Goal: Task Accomplishment & Management: Manage account settings

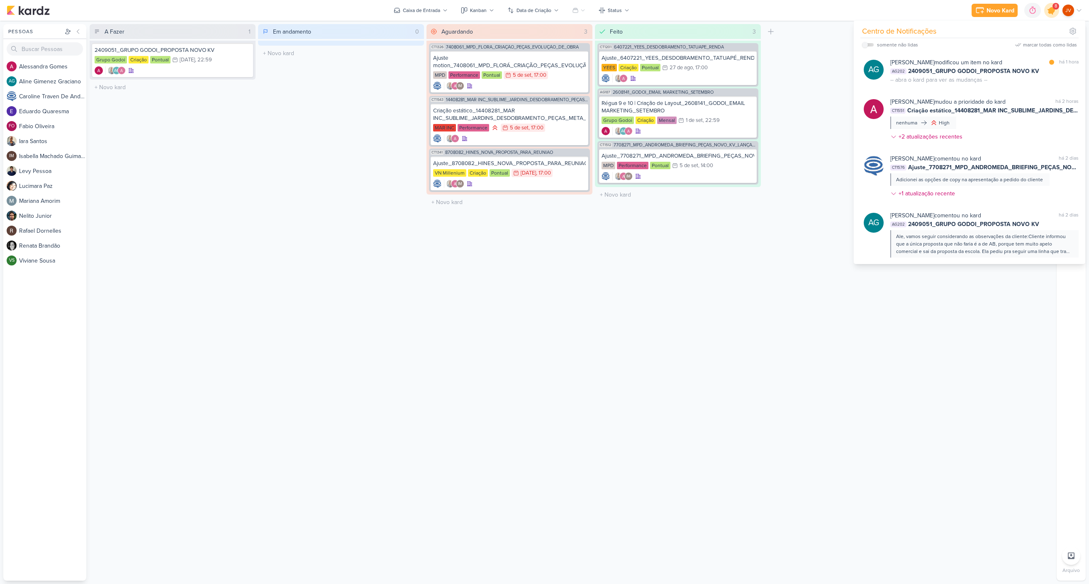
click at [1050, 8] on icon at bounding box center [1052, 10] width 14 height 14
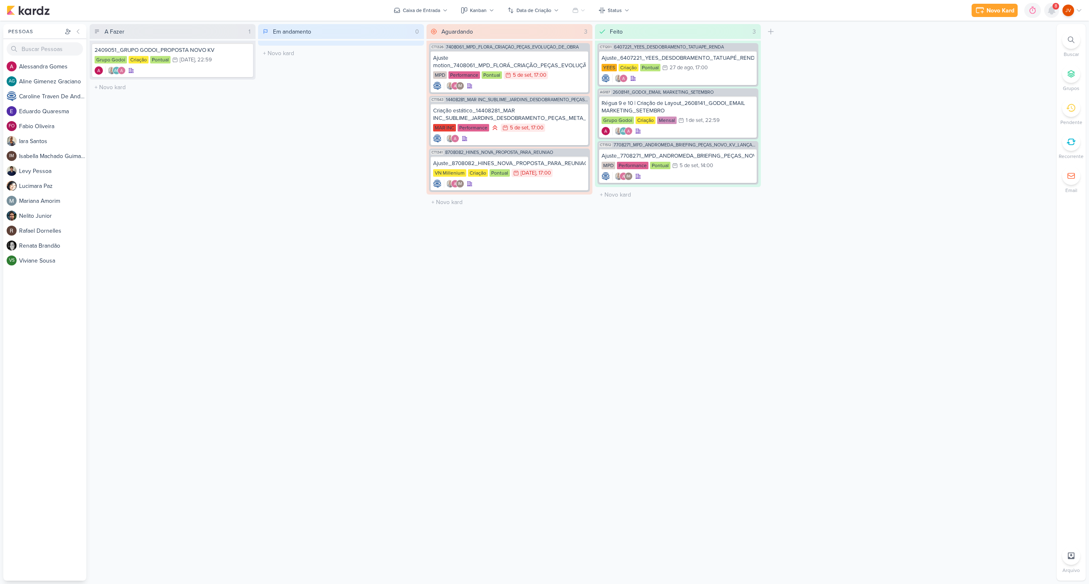
click at [1056, 12] on icon at bounding box center [1052, 10] width 10 height 10
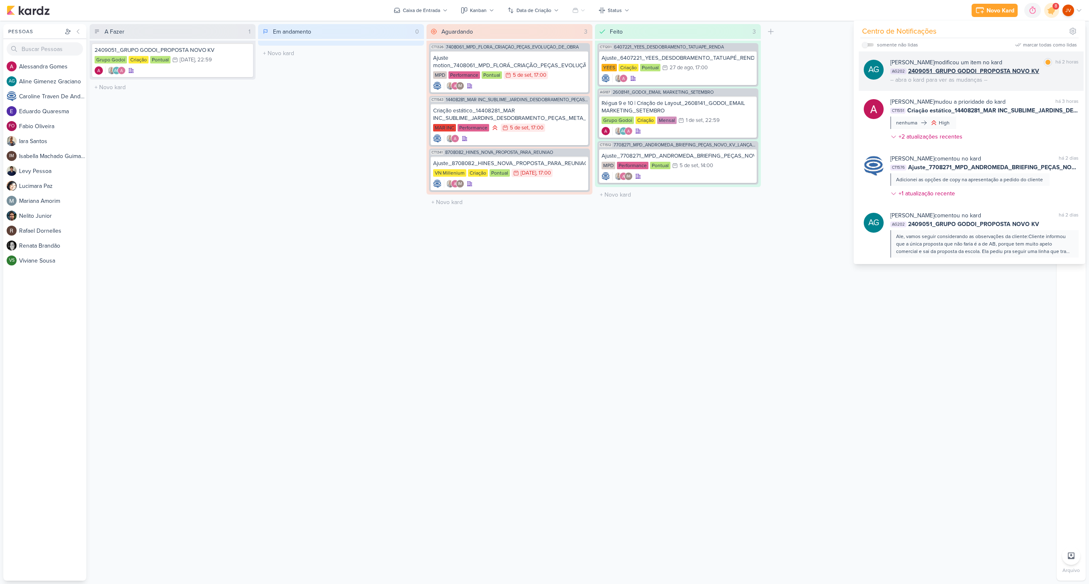
click at [1017, 86] on div "AG [PERSON_NAME] modificou um item no kard marcar como lida há 2 horas AG202 24…" at bounding box center [971, 70] width 225 height 39
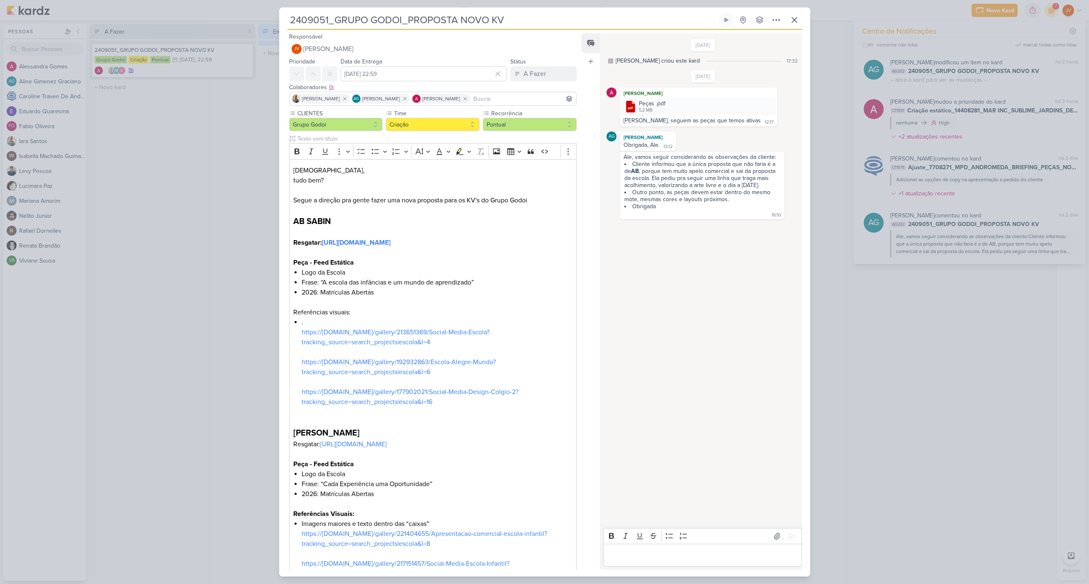
click at [879, 440] on div "2409051_GRUPO GODOI_PROPOSTA NOVO KV Criado por [PERSON_NAME]" at bounding box center [544, 292] width 1089 height 584
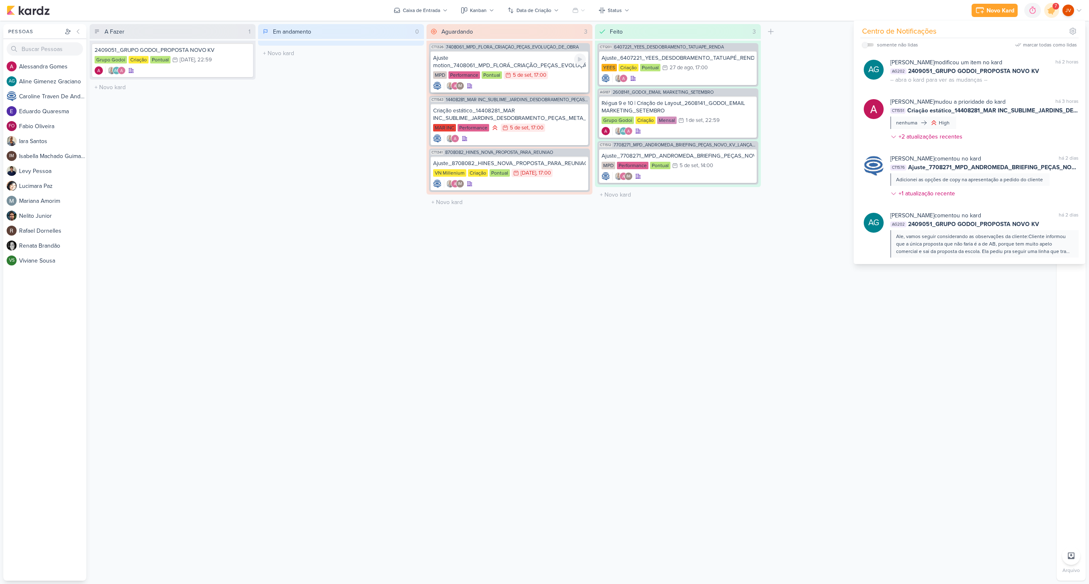
click at [540, 62] on div "Ajuste motion_7408061_MPD_FLORÁ_CRIAÇÃO_PEÇAS_EVOLUÇÃO_DE_OBRA_V2" at bounding box center [509, 61] width 153 height 15
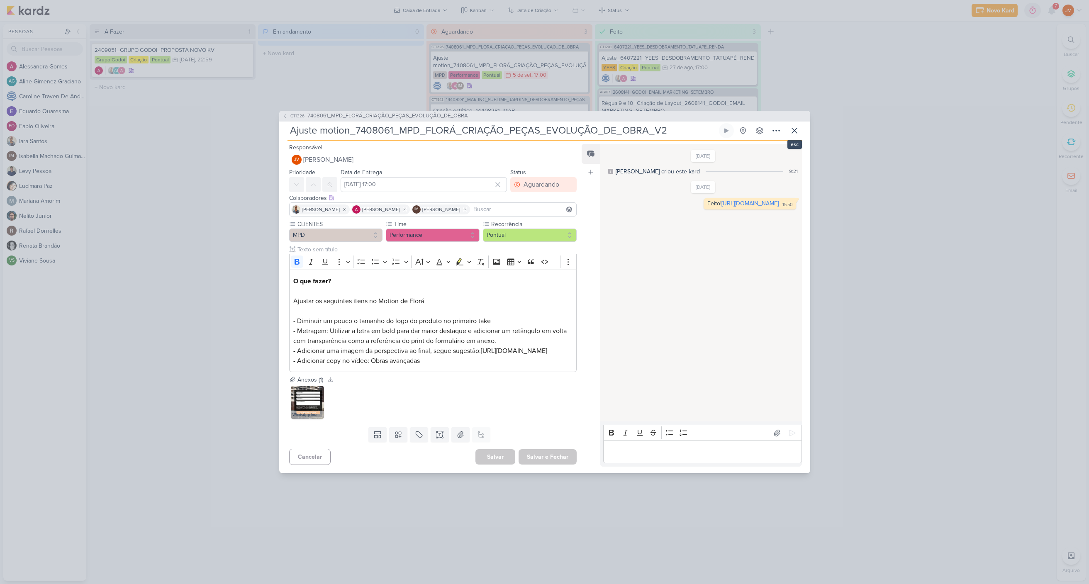
click at [794, 126] on icon at bounding box center [795, 131] width 10 height 10
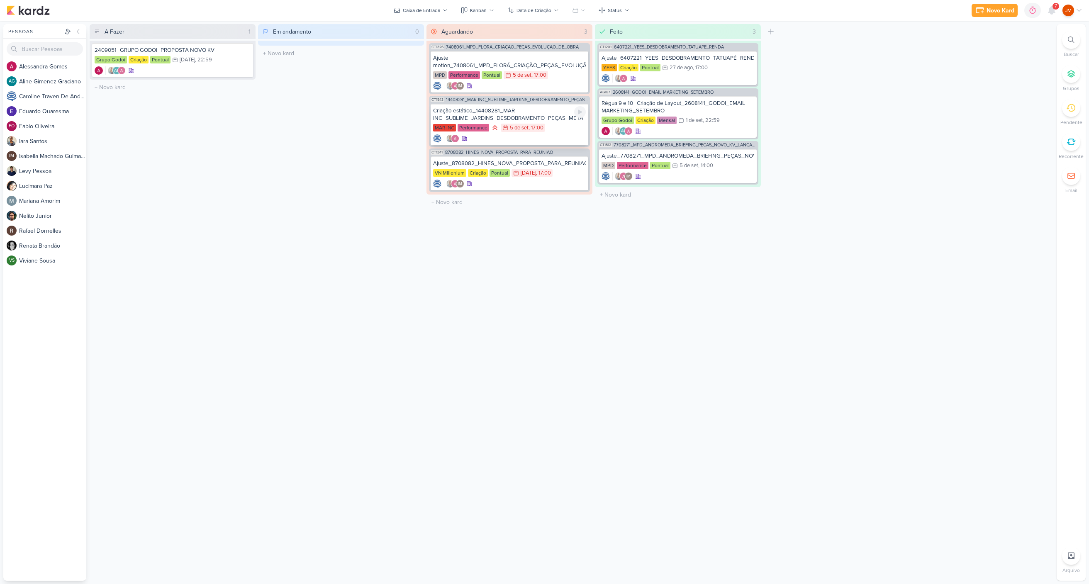
click at [554, 118] on div "Criação estático_14408281_MAR INC_SUBLIME_JARDINS_DESDOBRAMENTO_PEÇAS_META_ADS" at bounding box center [509, 114] width 153 height 15
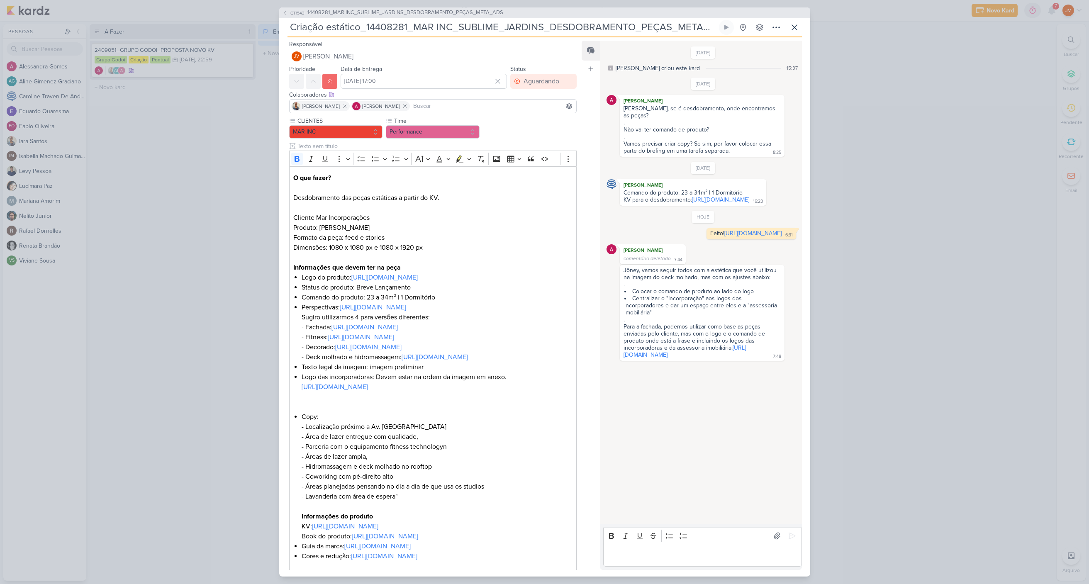
click at [208, 284] on div "CT1543 14408281_MAR INC_SUBLIME_JARDINS_DESDOBRAMENTO_PEÇAS_META_ADS Criação es…" at bounding box center [544, 292] width 1089 height 584
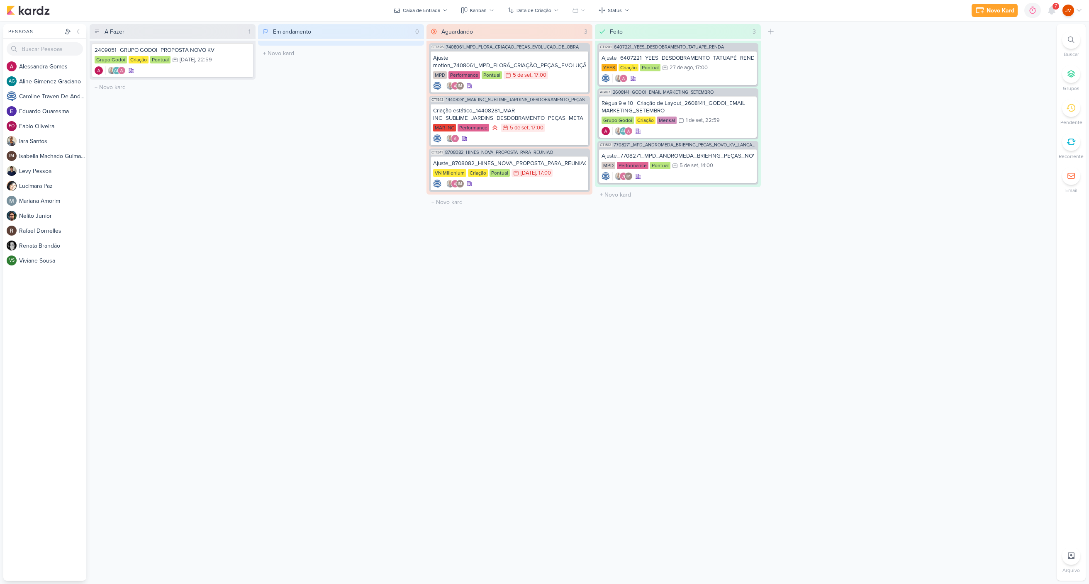
click at [221, 308] on div "A Fazer 1 Mover Para Esquerda Mover Para Direita [GEOGRAPHIC_DATA] 2409051_GRUP…" at bounding box center [173, 302] width 166 height 557
click at [518, 64] on div "Ajuste motion_7408061_MPD_FLORÁ_CRIAÇÃO_PEÇAS_EVOLUÇÃO_DE_OBRA_V2" at bounding box center [509, 61] width 153 height 15
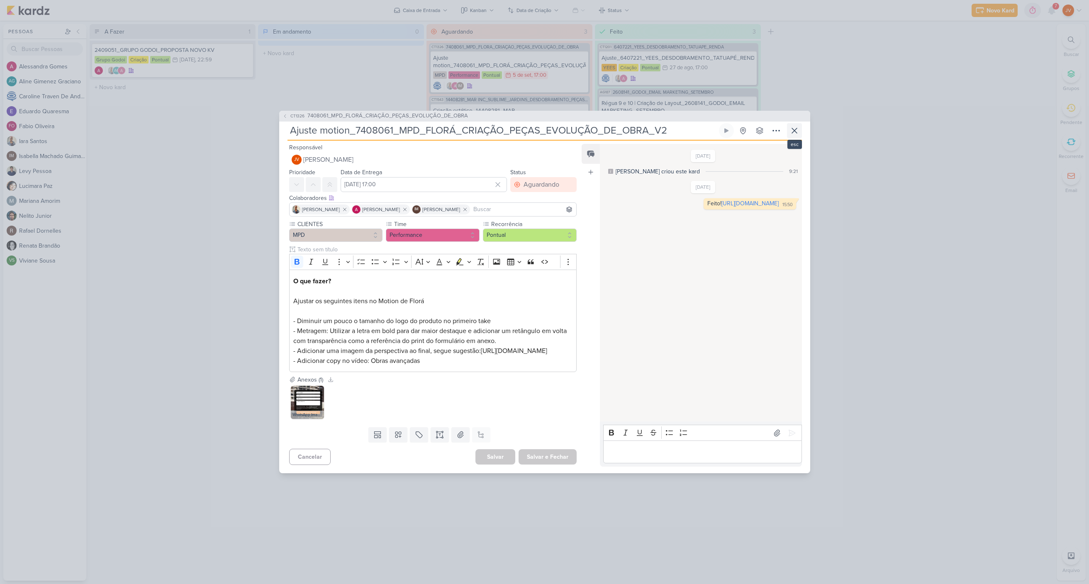
click at [792, 129] on icon at bounding box center [795, 131] width 10 height 10
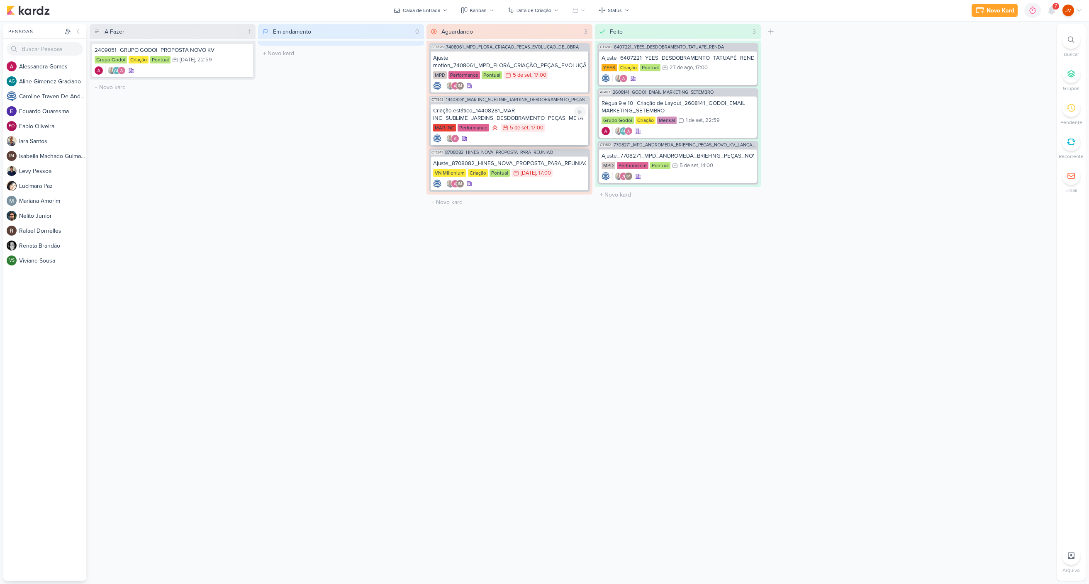
click at [529, 114] on div "Criação estático_14408281_MAR INC_SUBLIME_JARDINS_DESDOBRAMENTO_PEÇAS_META_ADS" at bounding box center [509, 114] width 153 height 15
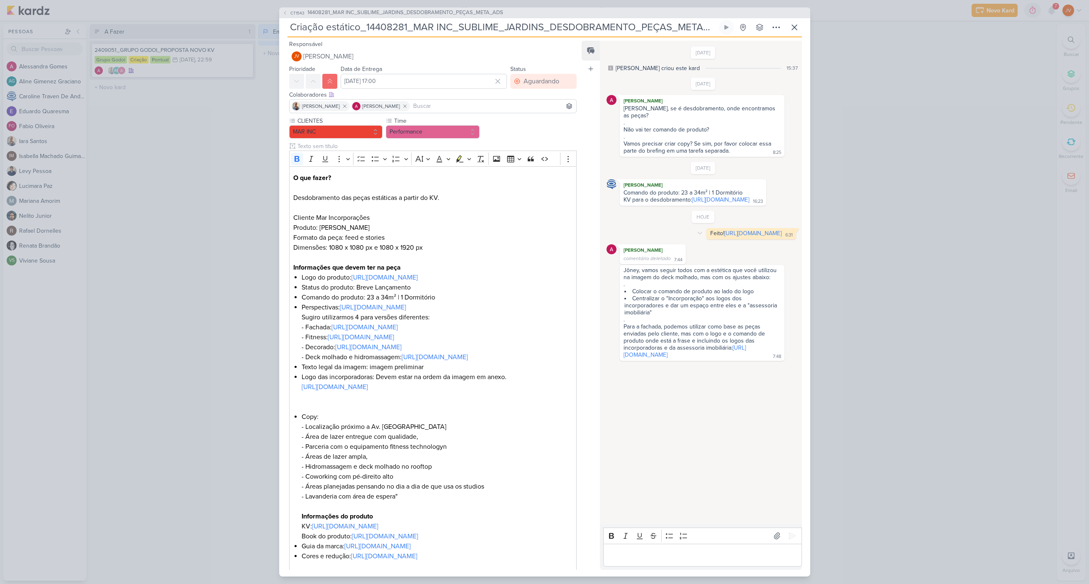
drag, startPoint x: 727, startPoint y: 255, endPoint x: 633, endPoint y: 249, distance: 94.4
click at [707, 239] on div "Feito! [URL][DOMAIN_NAME] 6:31 6:31" at bounding box center [752, 233] width 90 height 11
copy div "[URL][DOMAIN_NAME]"
click at [621, 553] on p "Editor editing area: main" at bounding box center [703, 555] width 190 height 10
click at [617, 550] on p "Feito! [URL][DOMAIN_NAME]" at bounding box center [703, 555] width 190 height 10
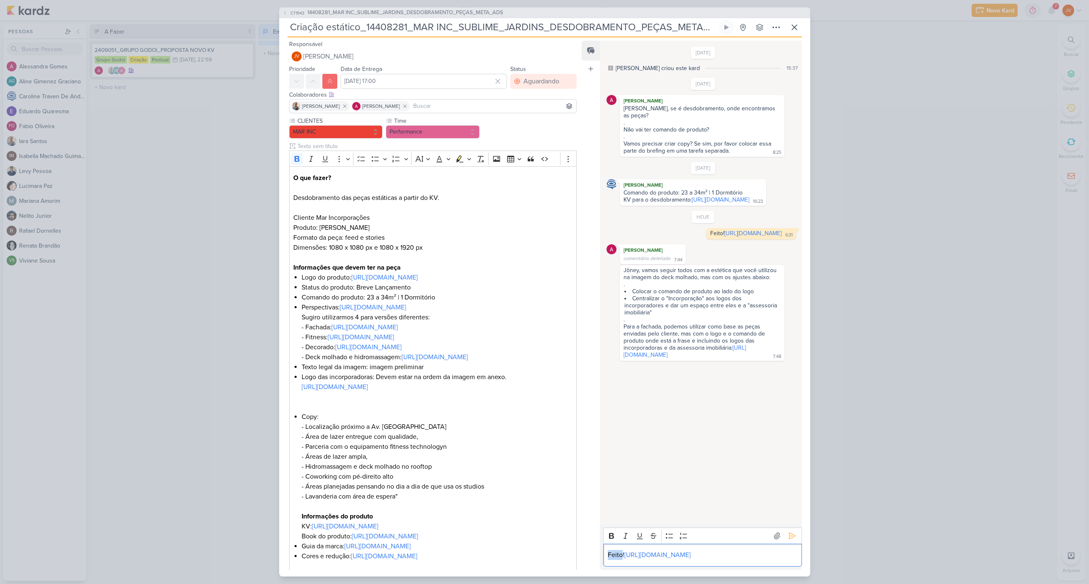
drag, startPoint x: 622, startPoint y: 535, endPoint x: 601, endPoint y: 535, distance: 20.8
click at [597, 533] on div "Feed Atrelar email Solte o email para atrelar ao kard [DATE] [PERSON_NAME] crio…" at bounding box center [692, 306] width 220 height 530
click at [788, 532] on icon at bounding box center [792, 536] width 8 height 8
click at [882, 454] on div "CT1543 14408281_MAR INC_SUBLIME_JARDINS_DESDOBRAMENTO_PEÇAS_META_ADS Criação es…" at bounding box center [544, 292] width 1089 height 584
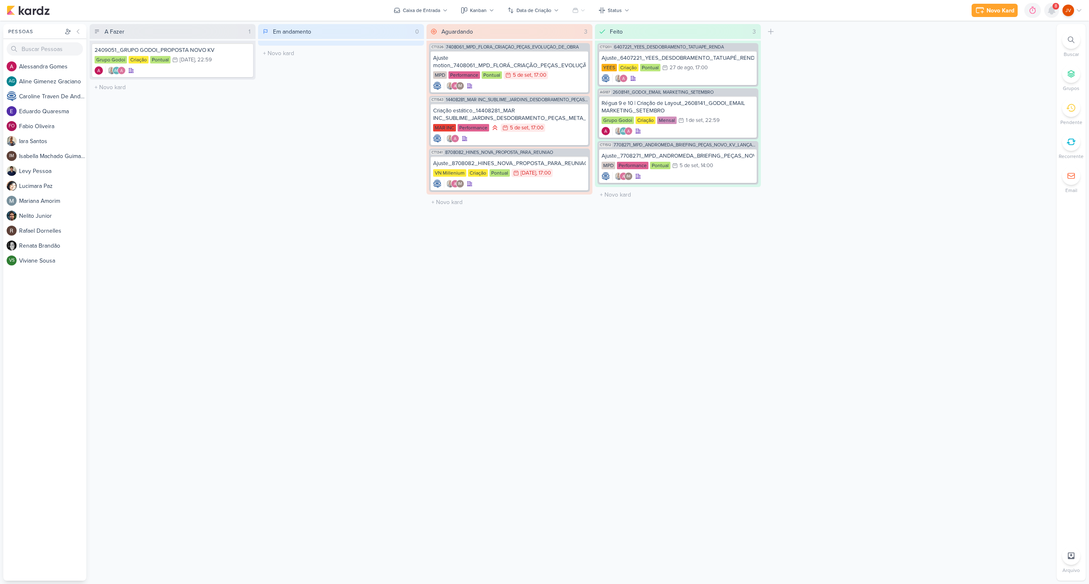
click at [1049, 7] on icon at bounding box center [1052, 10] width 10 height 10
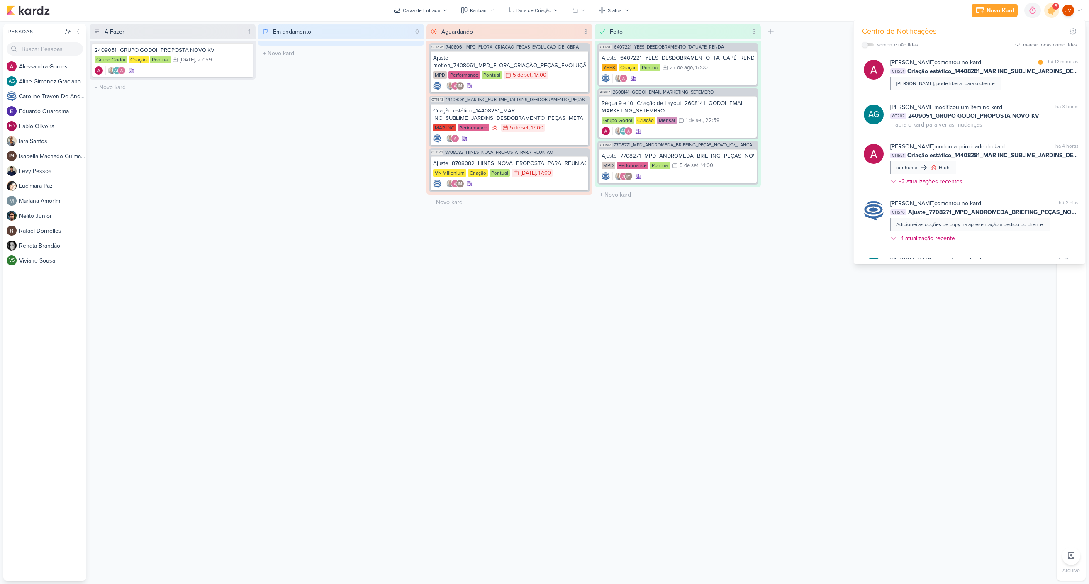
click at [983, 82] on div "[PERSON_NAME] comentou no kard marcar como lida há 12 minutos CT1551 Criação es…" at bounding box center [985, 74] width 188 height 32
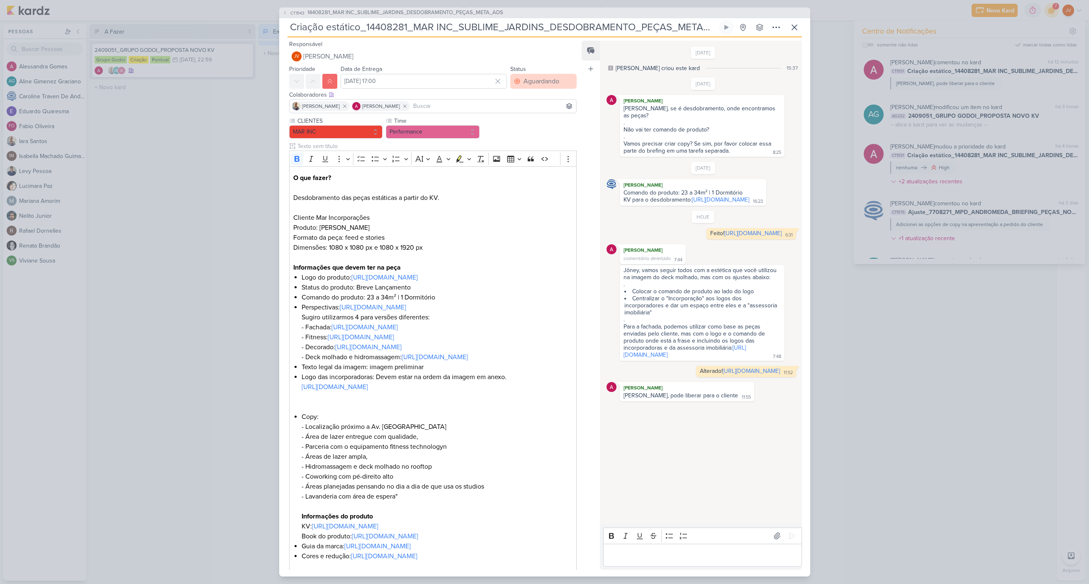
click at [549, 85] on div "Aguardando" at bounding box center [542, 81] width 36 height 10
click at [525, 139] on div "Feito" at bounding box center [525, 141] width 13 height 9
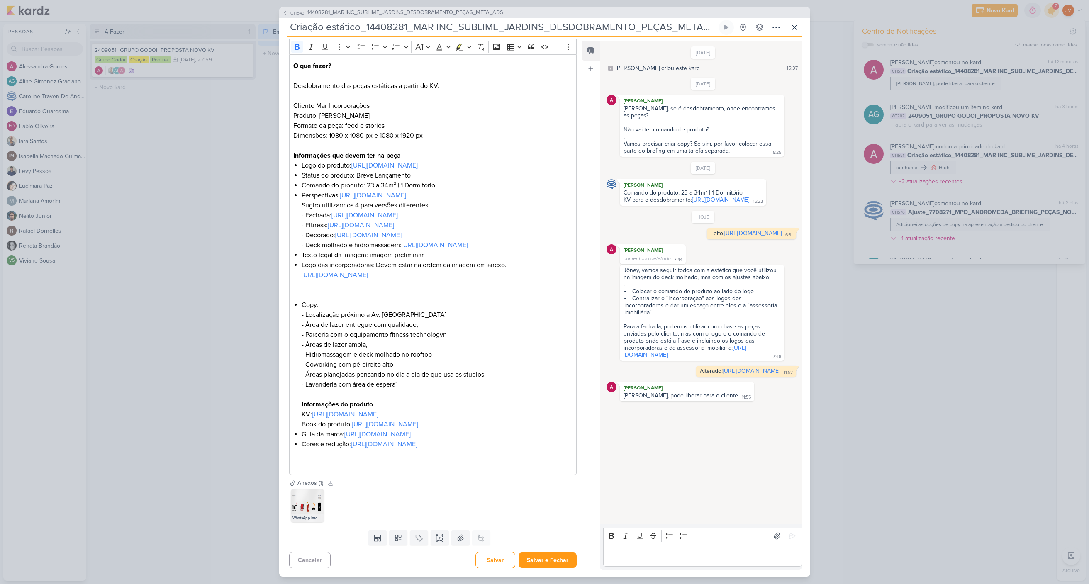
scroll to position [202, 0]
click at [545, 560] on button "Salvar e Fechar" at bounding box center [548, 560] width 58 height 15
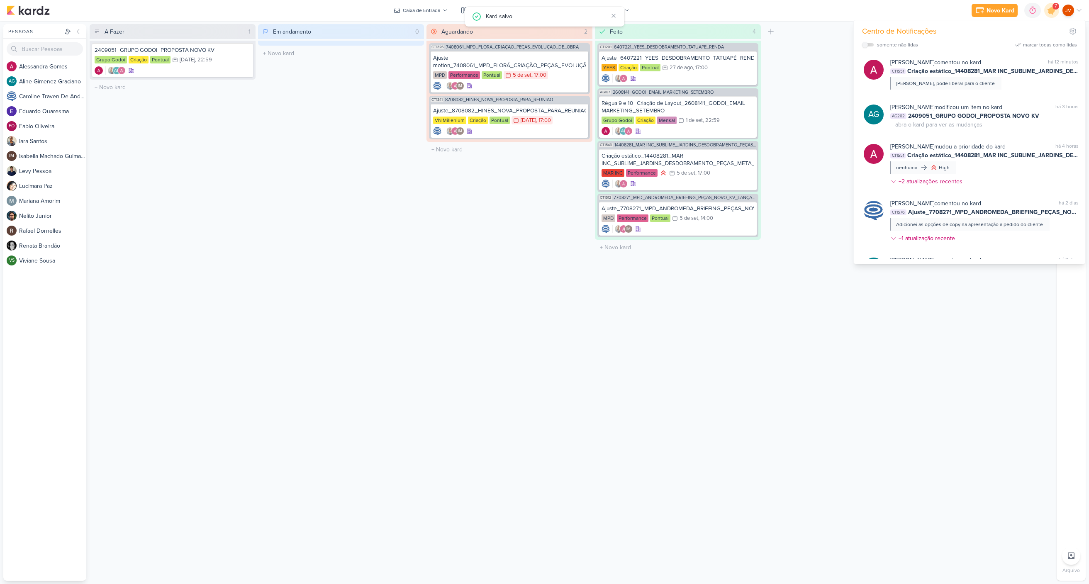
click at [776, 403] on div "Criar Status" at bounding box center [771, 302] width 15 height 557
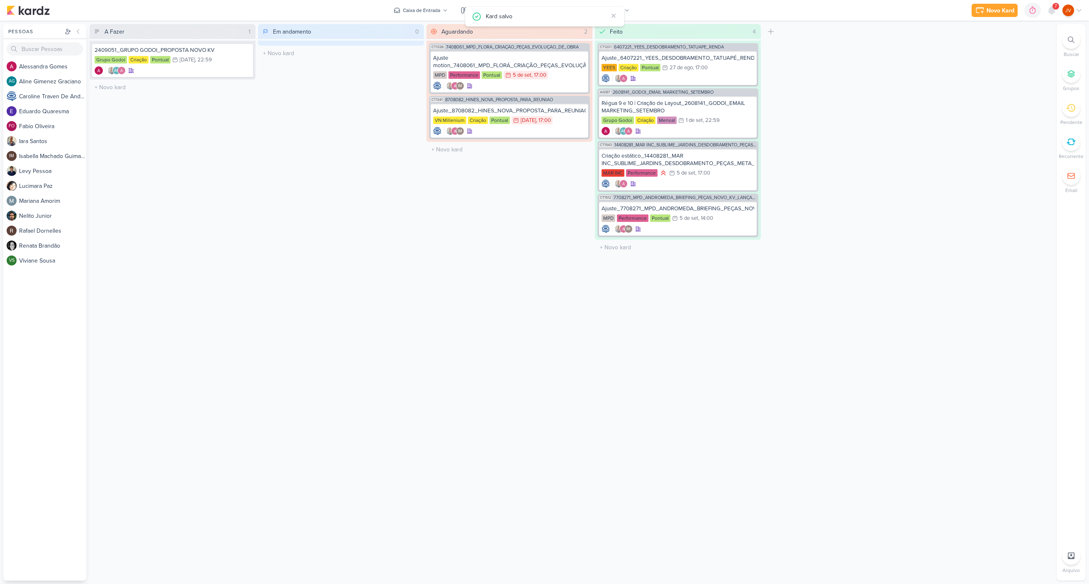
drag, startPoint x: 1053, startPoint y: 5, endPoint x: 1059, endPoint y: 6, distance: 5.9
click at [1053, 5] on div "7" at bounding box center [1056, 6] width 7 height 7
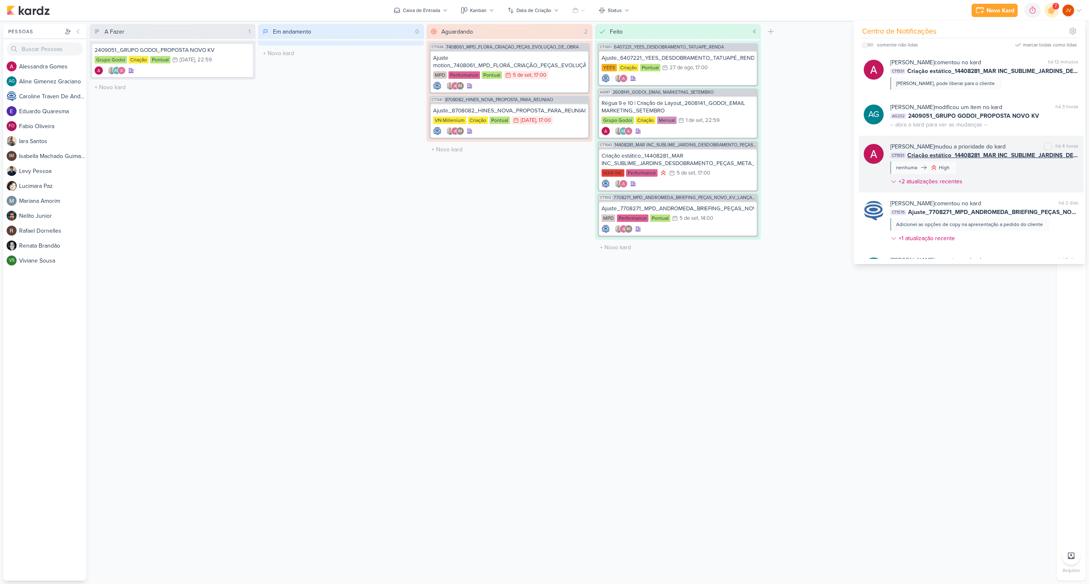
click at [999, 170] on div "[PERSON_NAME] mudou a prioridade do kard marcar como não lida há 4 horas CT1551…" at bounding box center [985, 165] width 188 height 47
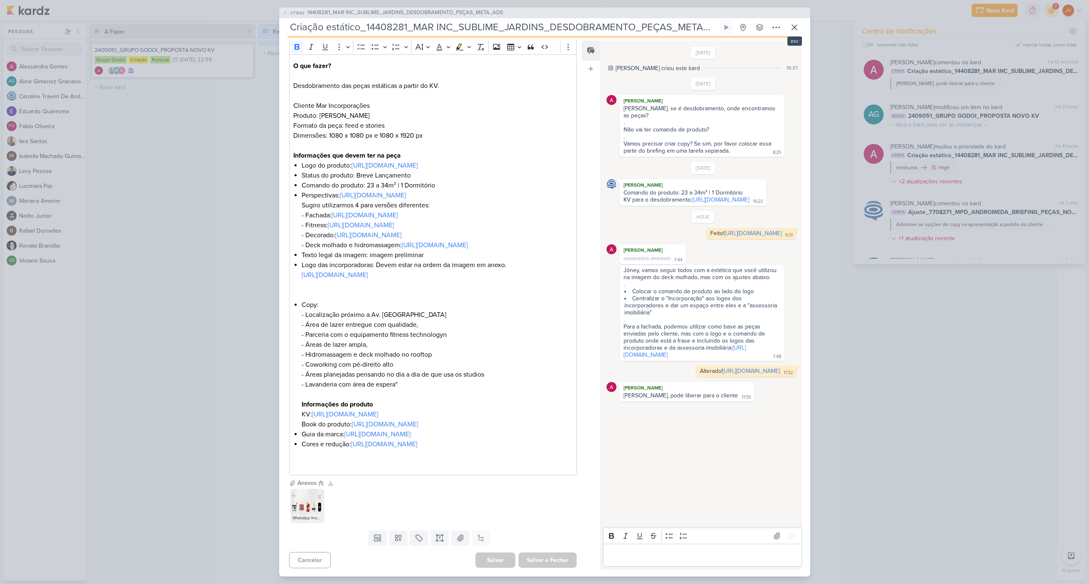
click at [796, 30] on icon at bounding box center [795, 27] width 10 height 10
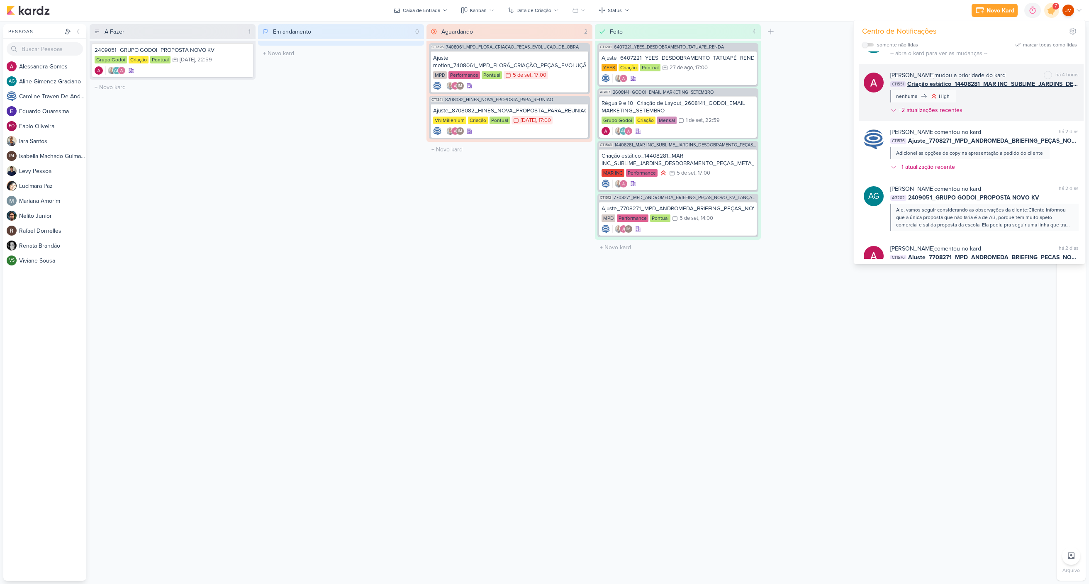
scroll to position [144, 0]
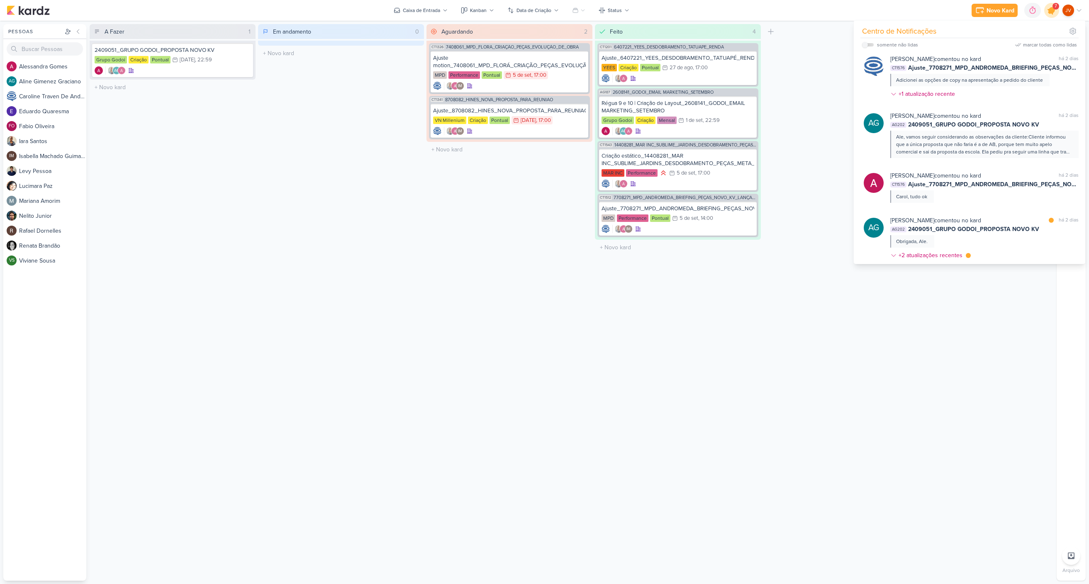
click at [1050, 12] on icon at bounding box center [1052, 10] width 10 height 10
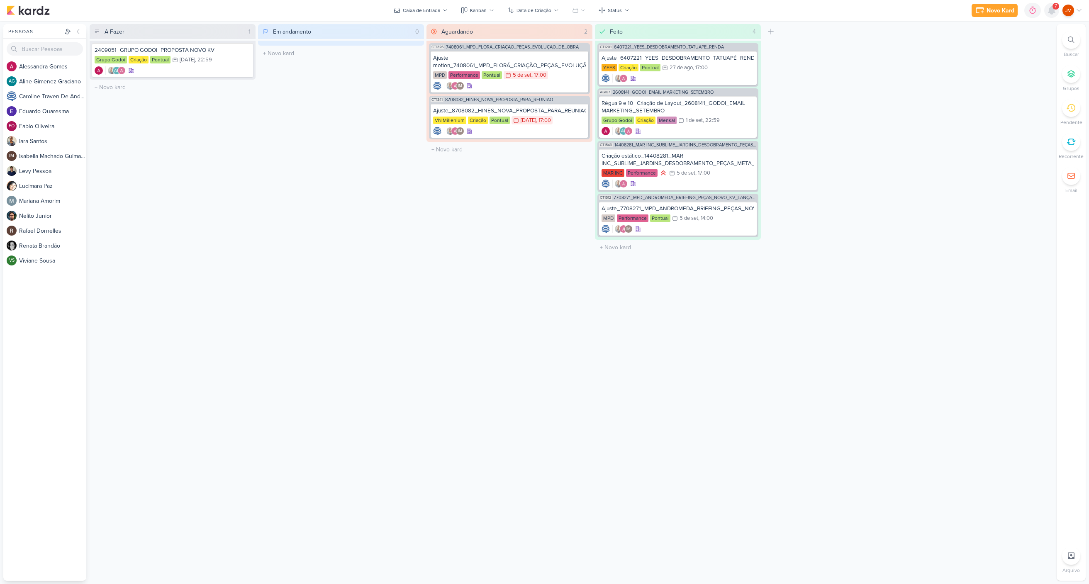
click at [1050, 12] on icon at bounding box center [1052, 10] width 7 height 7
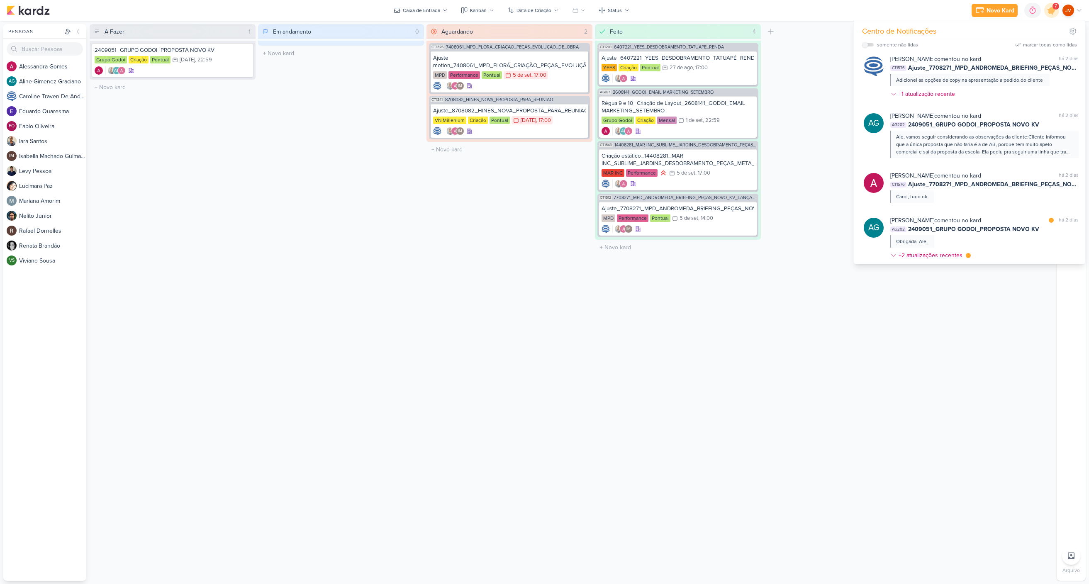
click at [1039, 46] on div "marcar todas como lidas" at bounding box center [1050, 44] width 54 height 7
click at [840, 354] on div "A Fazer 1 Mover Para Esquerda Mover Para Direita [GEOGRAPHIC_DATA] 2409051_GRUP…" at bounding box center [572, 302] width 964 height 557
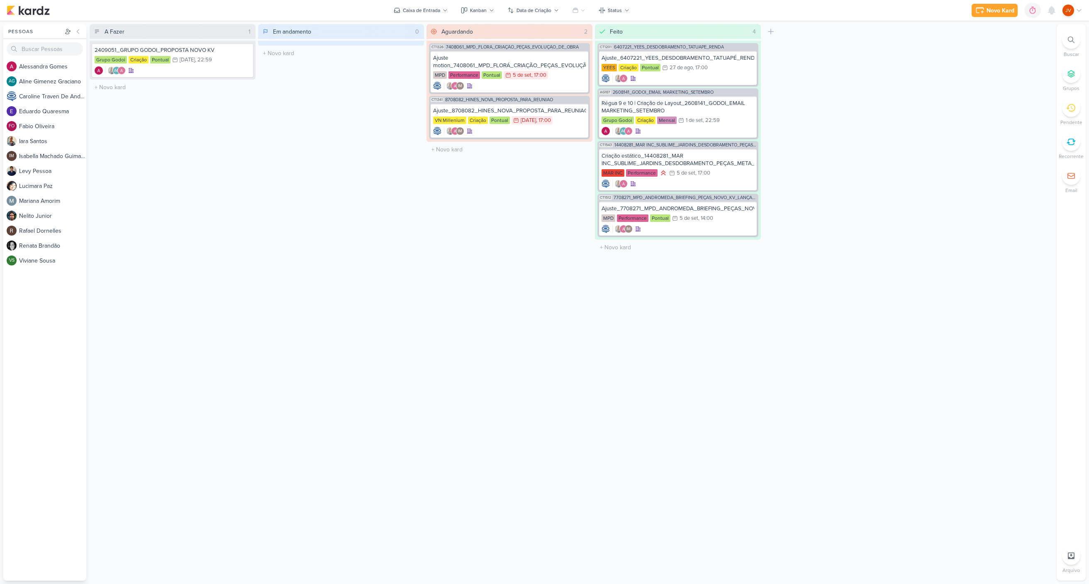
click at [1077, 107] on div at bounding box center [1071, 108] width 18 height 18
click at [1075, 111] on icon at bounding box center [1071, 107] width 9 height 9
click at [786, 279] on div "A Fazer 1 Mover Para Esquerda Mover Para Direita [GEOGRAPHIC_DATA] 2409051_GRUP…" at bounding box center [572, 302] width 964 height 557
click at [332, 452] on div "Em andamento 0 Mover Para Esquerda Mover Para Direita [GEOGRAPHIC_DATA] O títul…" at bounding box center [341, 302] width 166 height 557
